Goal: Transaction & Acquisition: Purchase product/service

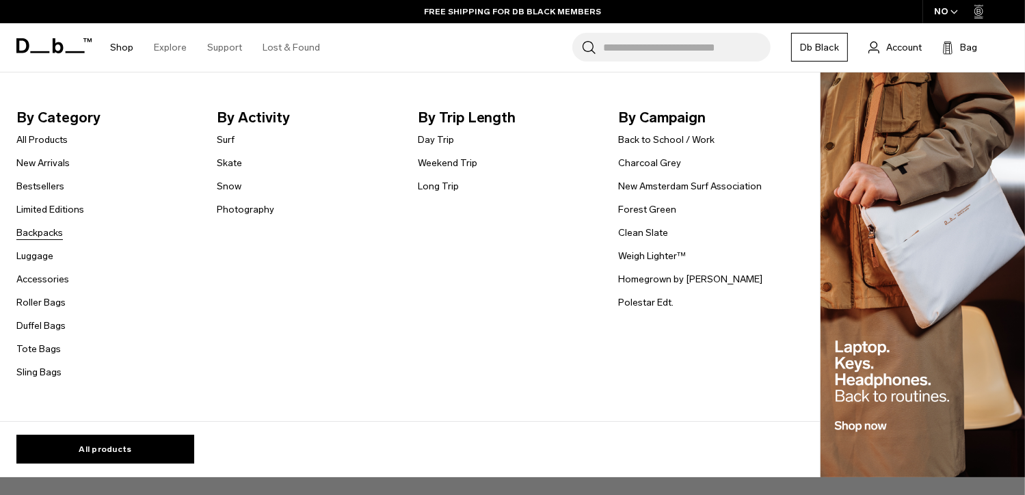
click at [36, 236] on link "Backpacks" at bounding box center [39, 233] width 46 height 14
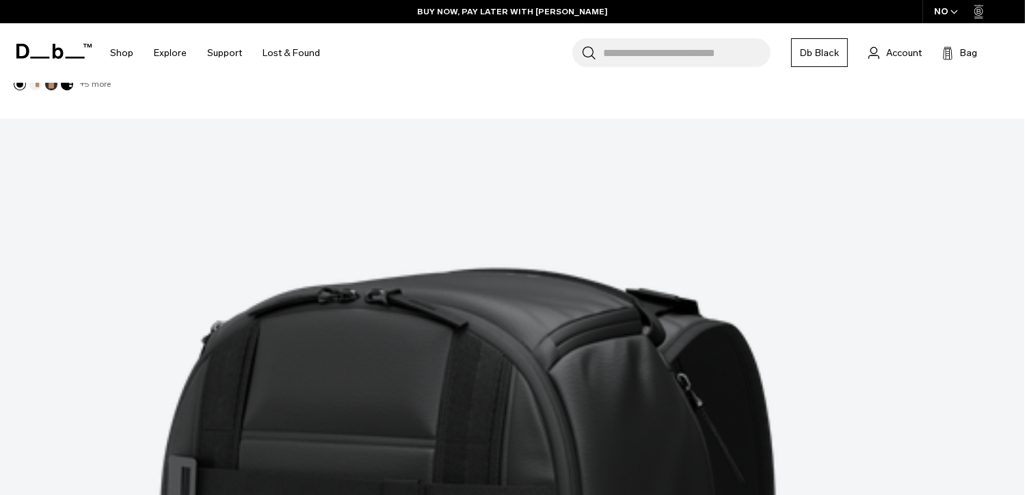
scroll to position [4034, 0]
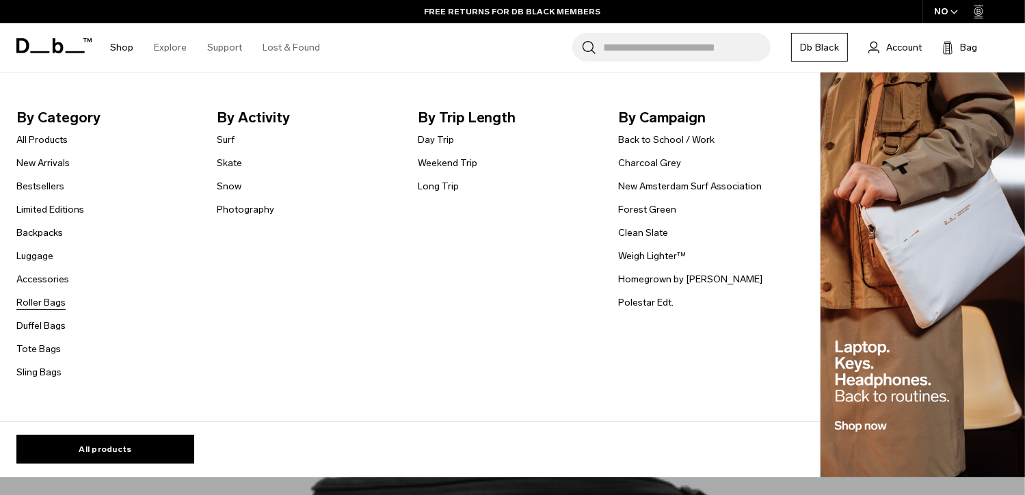
click at [44, 301] on link "Roller Bags" at bounding box center [40, 302] width 49 height 14
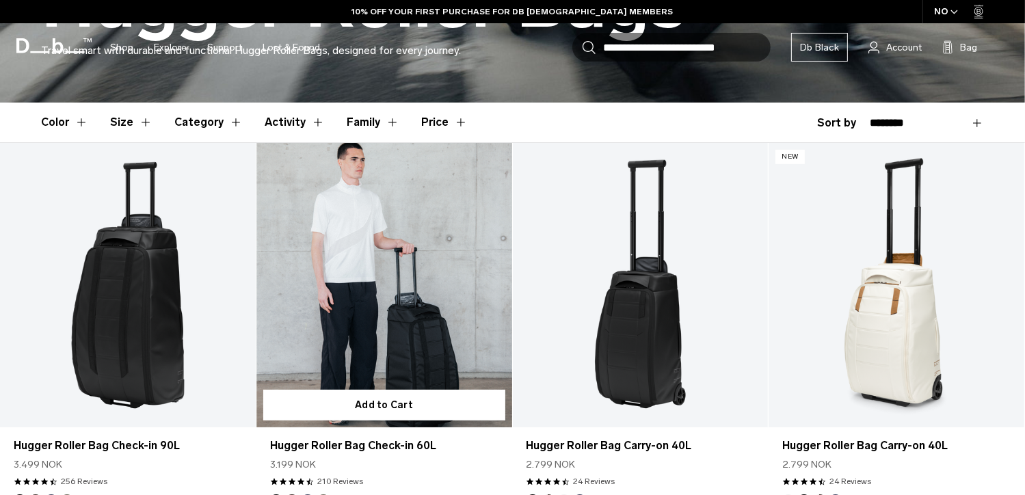
click at [418, 323] on link "Hugger Roller Bag Check-in 60L" at bounding box center [384, 285] width 256 height 284
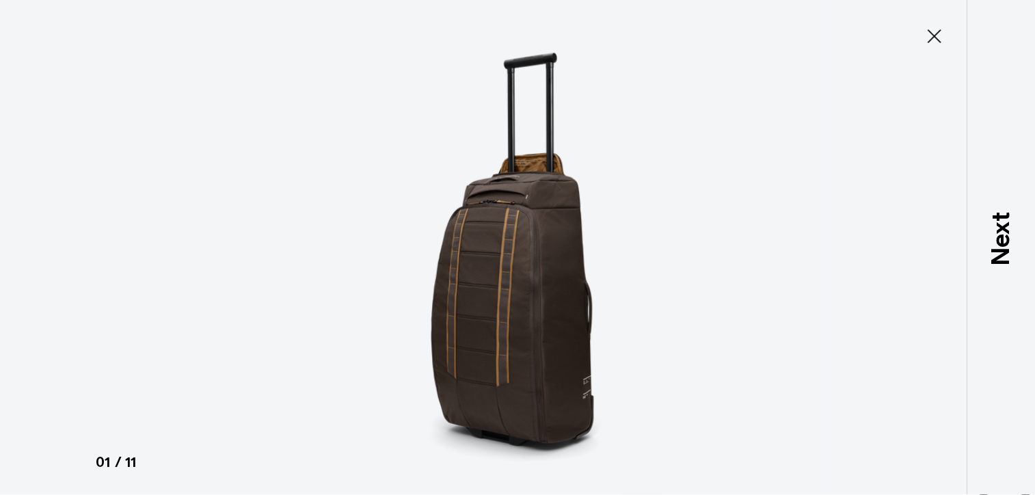
click at [935, 37] on icon at bounding box center [935, 36] width 14 height 14
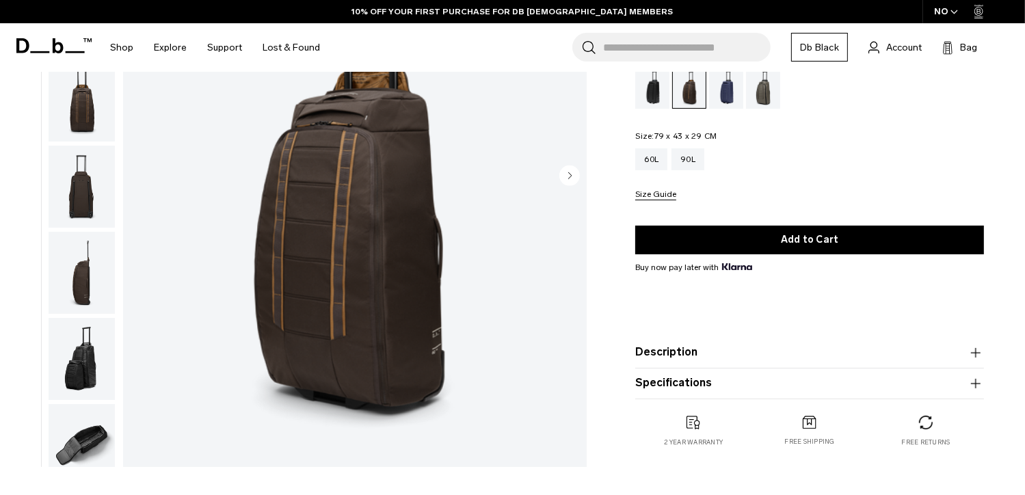
click at [89, 285] on img "button" at bounding box center [82, 273] width 66 height 82
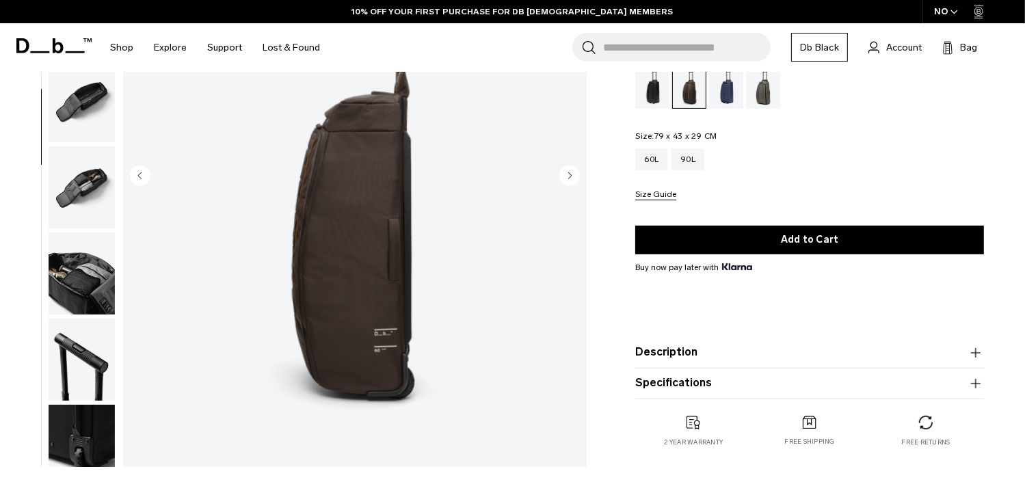
scroll to position [345, 0]
click at [88, 203] on img "button" at bounding box center [82, 186] width 66 height 82
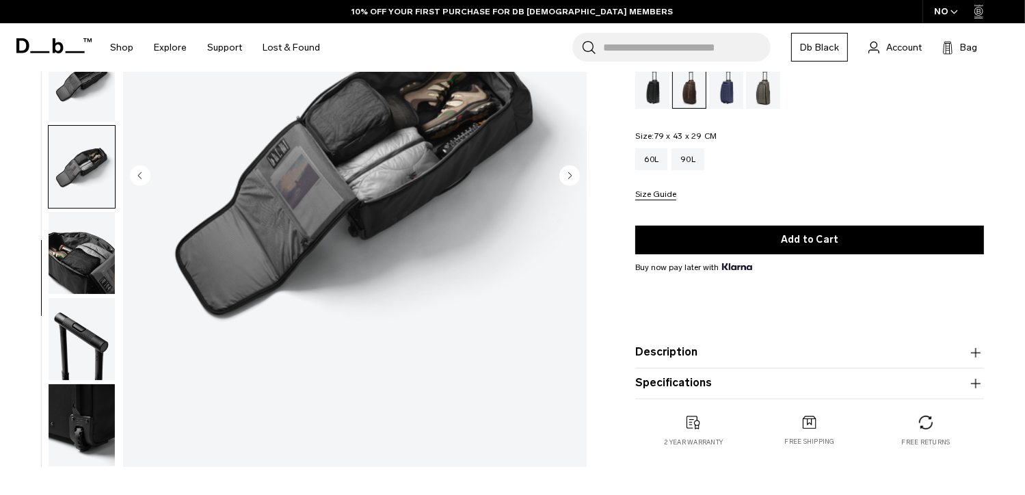
click at [88, 415] on img "button" at bounding box center [82, 425] width 66 height 82
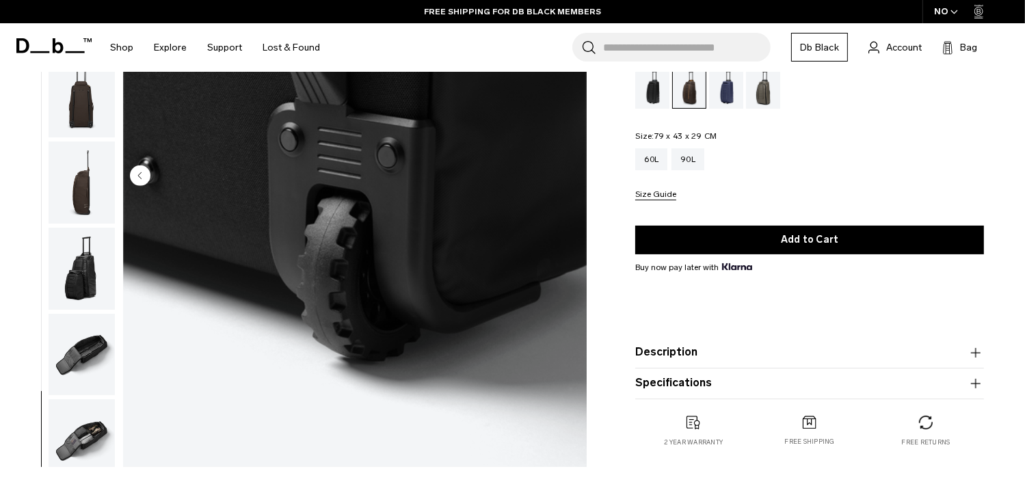
click at [71, 271] on img "button" at bounding box center [82, 269] width 66 height 82
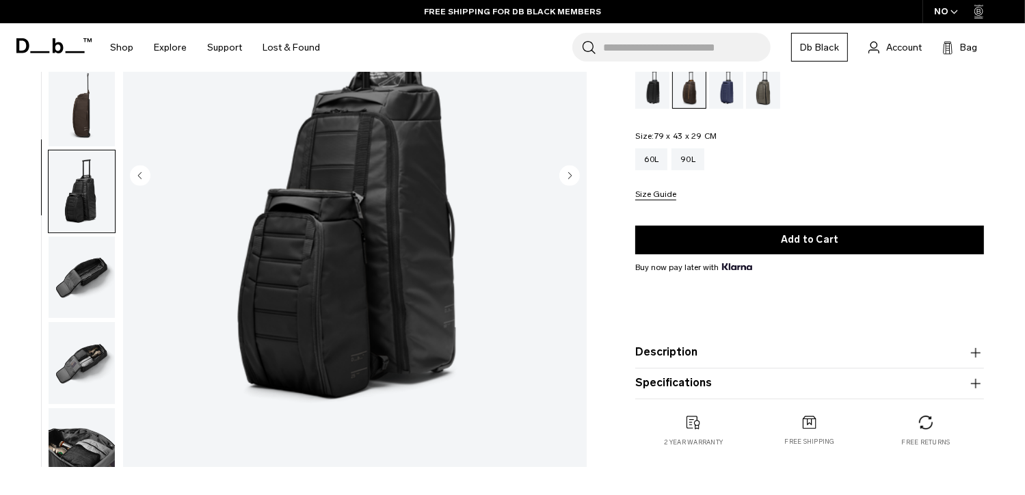
scroll to position [0, 0]
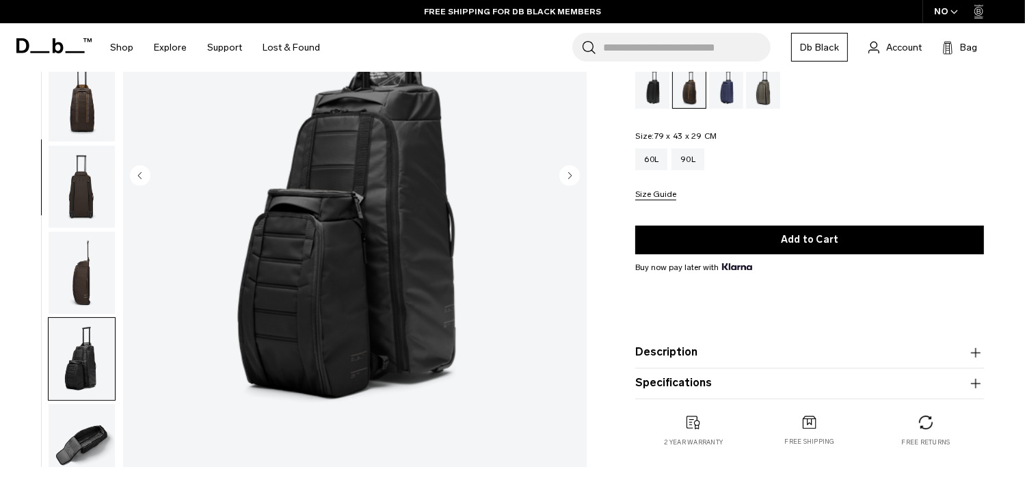
click at [81, 104] on img "button" at bounding box center [82, 101] width 66 height 82
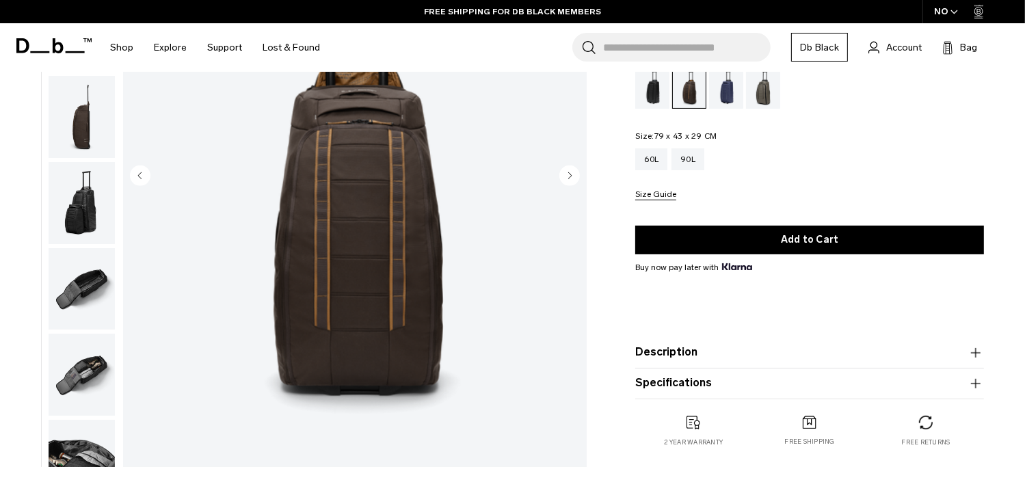
scroll to position [172, 0]
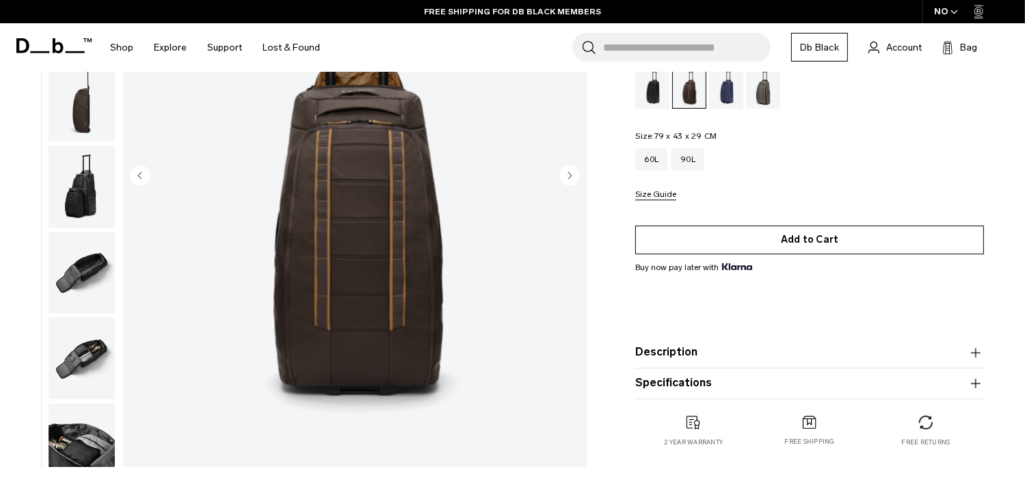
click at [788, 243] on button "Add to Cart" at bounding box center [809, 239] width 349 height 29
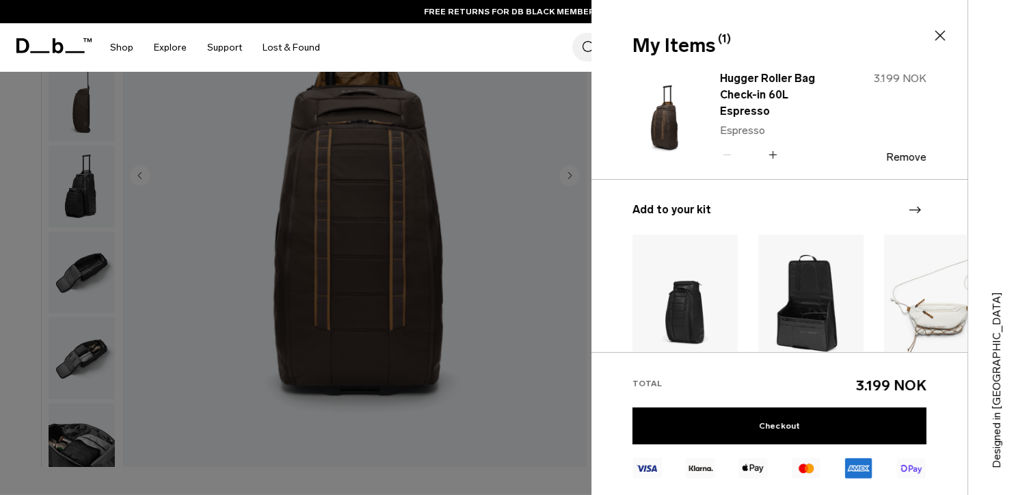
click at [484, 431] on div at bounding box center [512, 247] width 1025 height 495
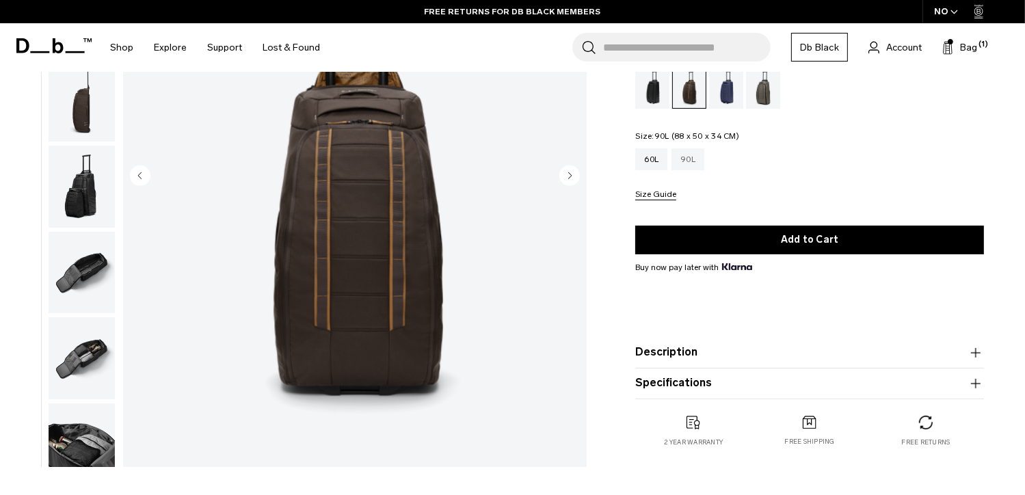
click at [685, 164] on div "90L" at bounding box center [687, 159] width 33 height 22
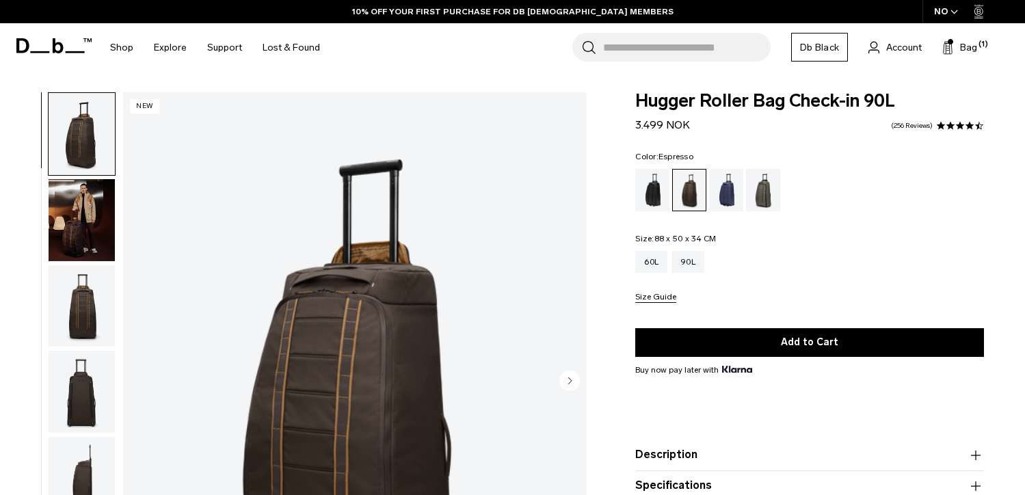
drag, startPoint x: 0, startPoint y: 0, endPoint x: 97, endPoint y: 171, distance: 196.6
click at [96, 179] on img "button" at bounding box center [82, 220] width 66 height 82
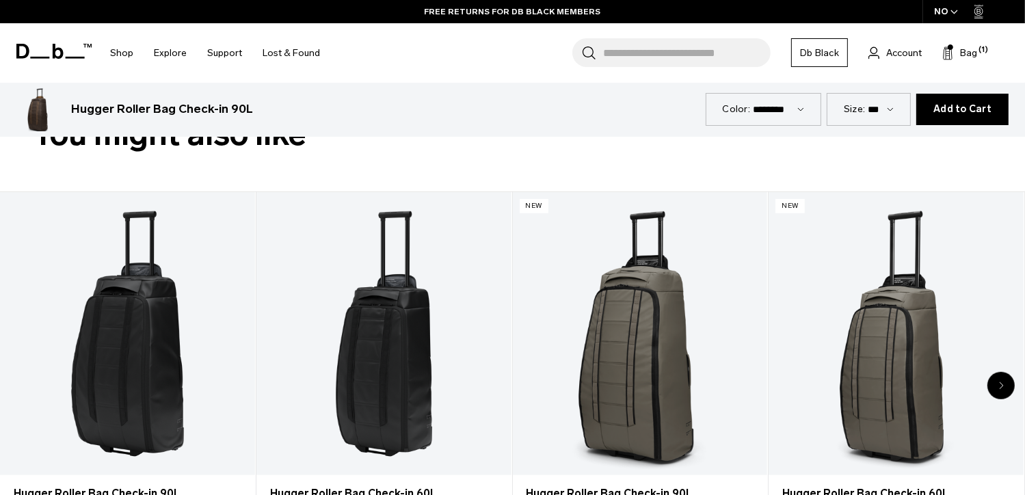
scroll to position [684, 0]
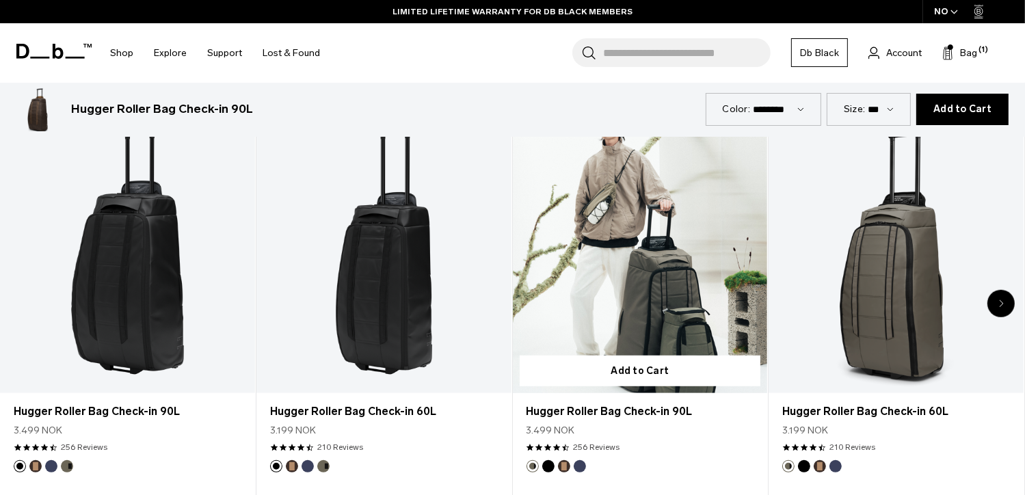
click at [638, 319] on link "Hugger Roller Bag Check-in 90L" at bounding box center [640, 251] width 255 height 283
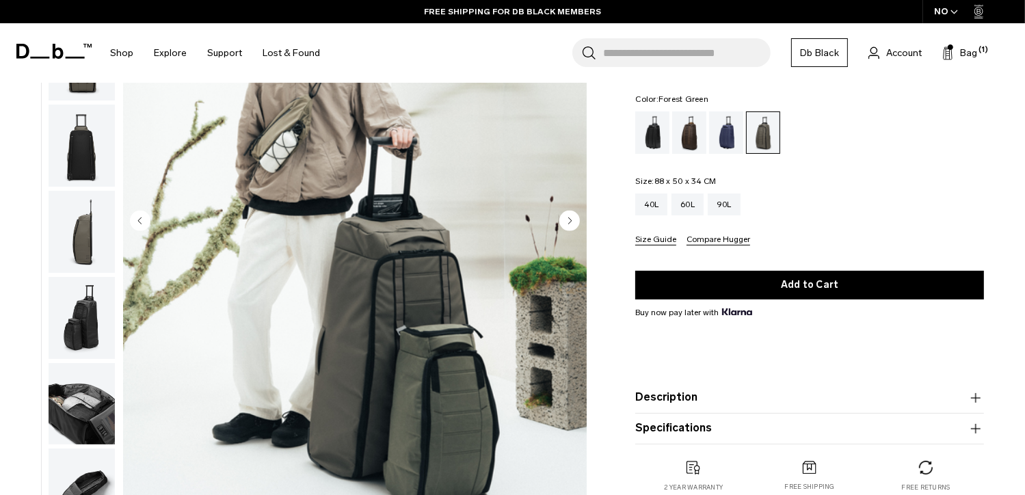
scroll to position [137, 0]
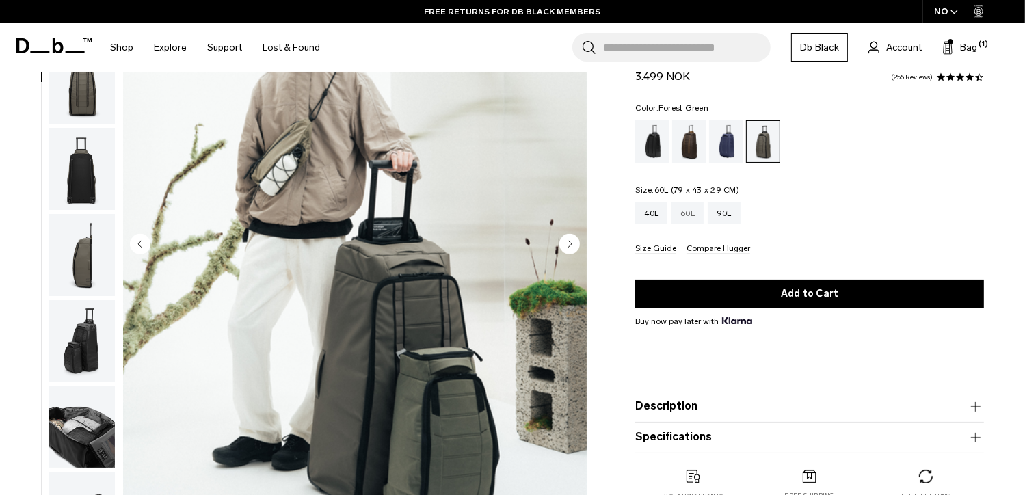
click at [684, 221] on div "60L" at bounding box center [687, 213] width 32 height 22
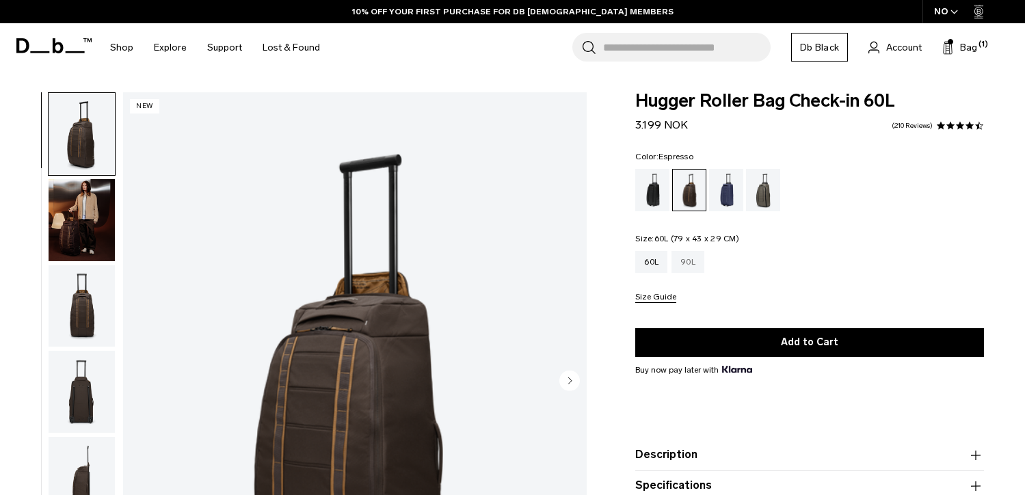
click at [685, 251] on div "90L" at bounding box center [687, 262] width 33 height 22
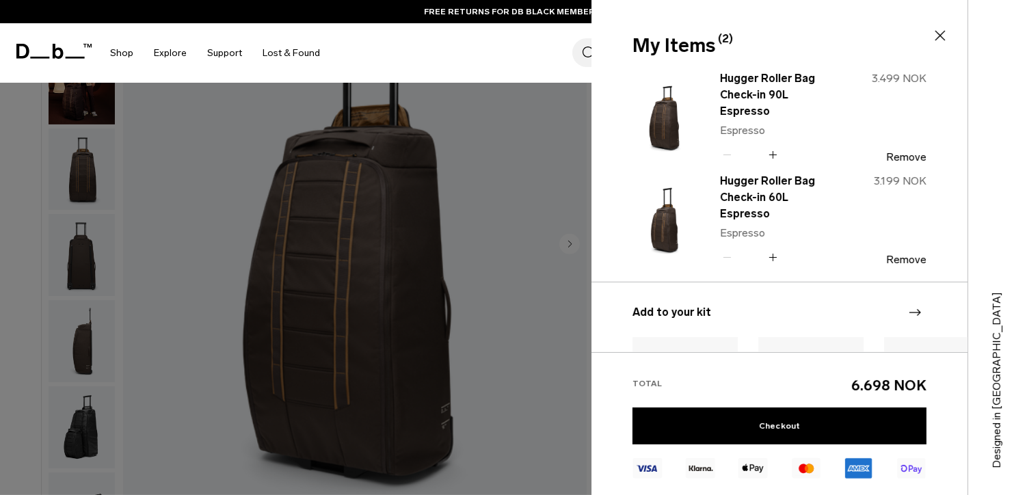
click at [1017, 202] on div "Designed in [GEOGRAPHIC_DATA]" at bounding box center [996, 247] width 57 height 495
click at [939, 37] on icon at bounding box center [940, 36] width 10 height 10
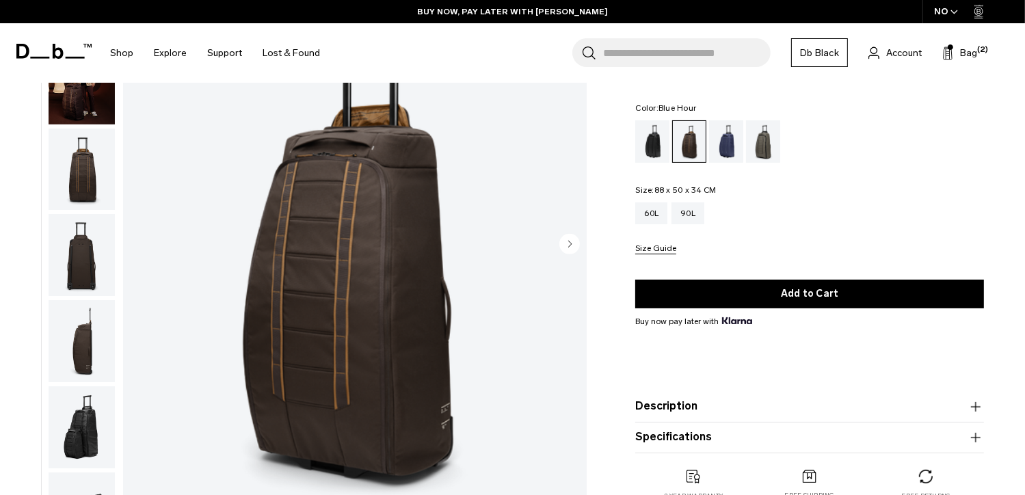
click at [730, 149] on div "Blue Hour" at bounding box center [726, 141] width 35 height 42
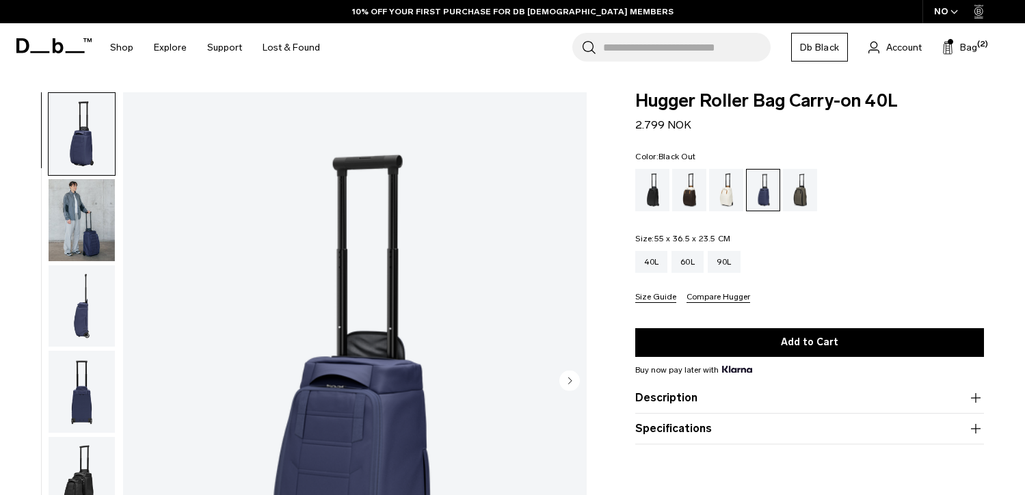
click at [657, 169] on div "Black Out" at bounding box center [652, 190] width 35 height 42
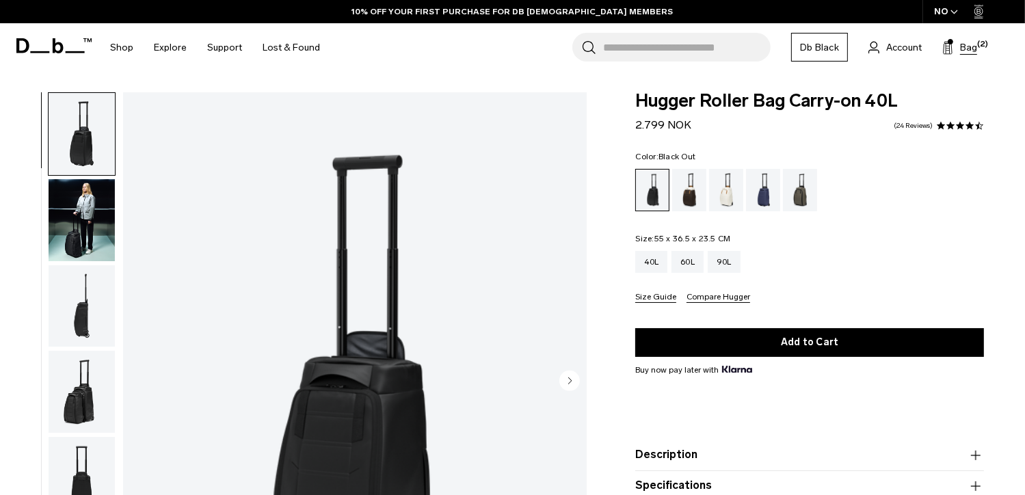
click at [973, 49] on span "Bag" at bounding box center [968, 47] width 17 height 14
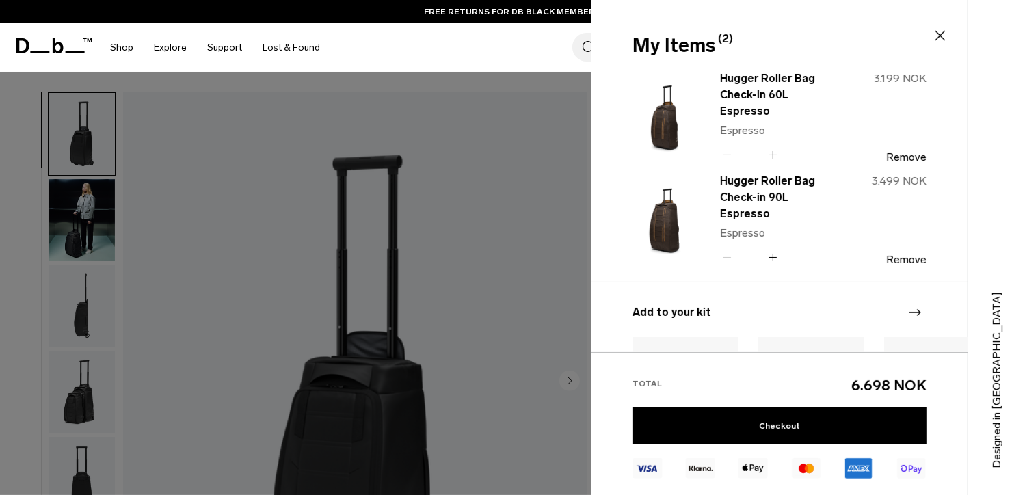
click at [462, 281] on div at bounding box center [512, 247] width 1025 height 495
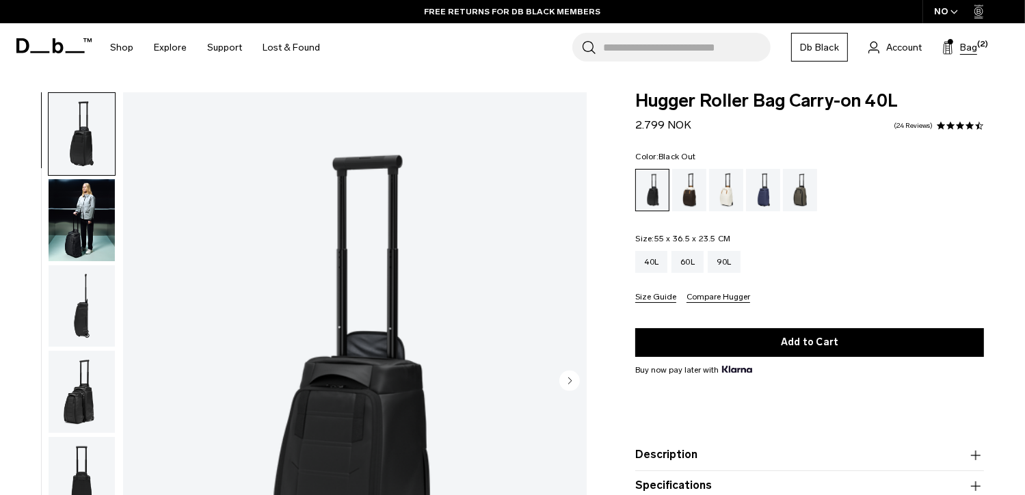
click at [964, 43] on span "Bag" at bounding box center [968, 47] width 17 height 14
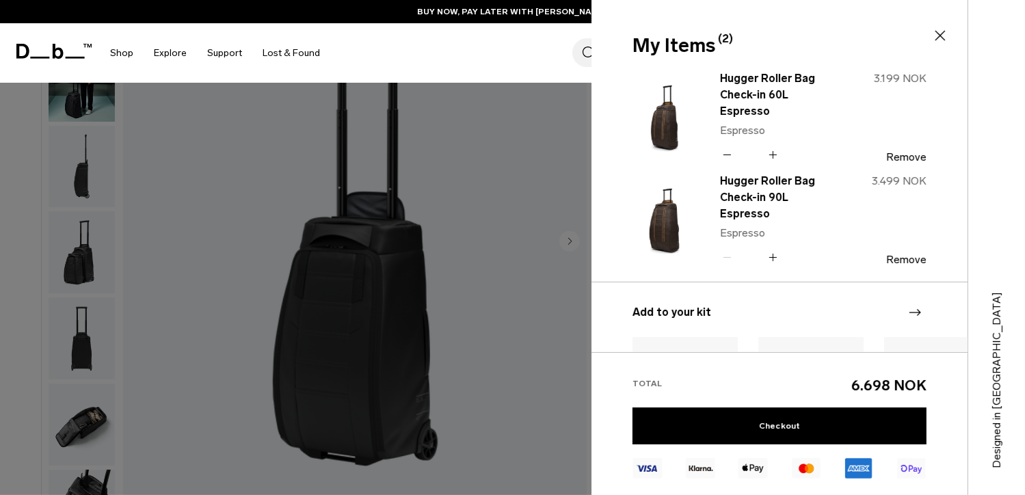
scroll to position [68, 0]
